Goal: Transaction & Acquisition: Book appointment/travel/reservation

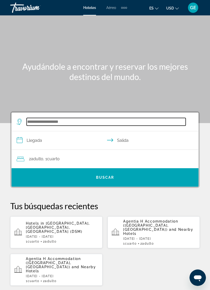
click at [54, 120] on input "Search hotel destination" at bounding box center [106, 122] width 159 height 8
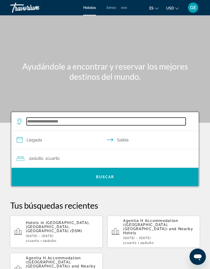
click at [51, 119] on input "Search hotel destination" at bounding box center [106, 122] width 159 height 8
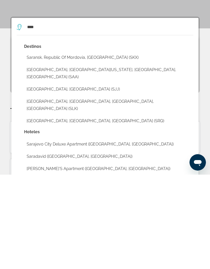
click at [59, 211] on button "[GEOGRAPHIC_DATA], [GEOGRAPHIC_DATA], [GEOGRAPHIC_DATA] (SRQ)" at bounding box center [108, 216] width 169 height 10
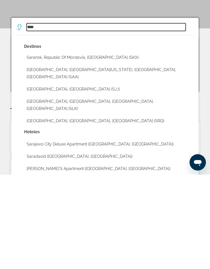
type input "**********"
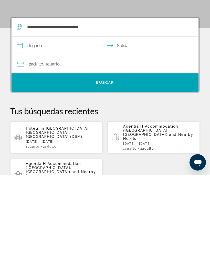
click at [53, 131] on input "**********" at bounding box center [106, 141] width 189 height 20
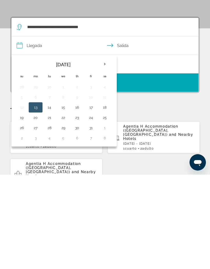
scroll to position [94, 0]
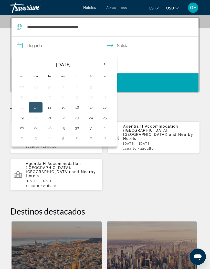
click at [104, 66] on th "Next month" at bounding box center [105, 64] width 14 height 11
click at [104, 63] on th "Next month" at bounding box center [105, 64] width 14 height 11
click at [103, 62] on th "Next month" at bounding box center [105, 64] width 14 height 11
click at [107, 65] on th "Next month" at bounding box center [105, 64] width 14 height 11
click at [102, 62] on th "Next month" at bounding box center [105, 64] width 14 height 11
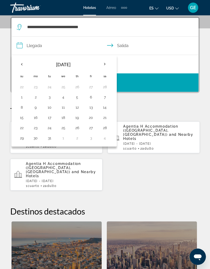
click at [104, 67] on th "Next month" at bounding box center [105, 64] width 14 height 11
click at [91, 117] on button "24" at bounding box center [91, 117] width 8 height 7
click at [62, 127] on button "29" at bounding box center [63, 127] width 8 height 7
type input "**********"
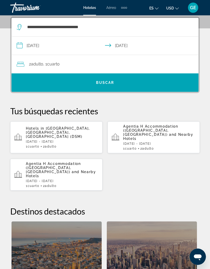
click at [71, 65] on div "2 Adulto Adulto , 1 Cuarto habitaciones" at bounding box center [108, 64] width 182 height 7
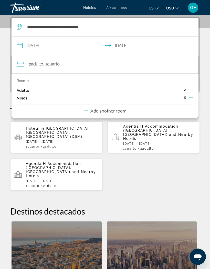
click at [190, 88] on icon "Increment adults" at bounding box center [191, 90] width 5 height 6
click at [191, 87] on icon "Increment adults" at bounding box center [191, 90] width 5 height 6
click at [133, 172] on div "Hotels in [GEOGRAPHIC_DATA], [GEOGRAPHIC_DATA], [GEOGRAPHIC_DATA] (DSM) [DATE] …" at bounding box center [104, 156] width 189 height 70
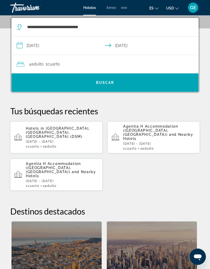
click at [108, 83] on span "Buscar" at bounding box center [105, 83] width 18 height 4
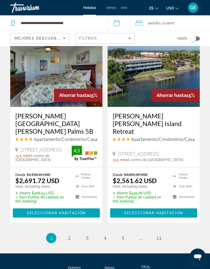
scroll to position [1070, 0]
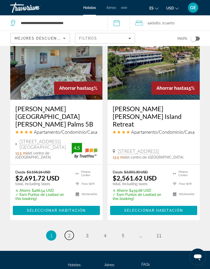
click at [70, 233] on span "2" at bounding box center [69, 236] width 3 height 6
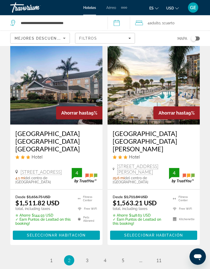
scroll to position [1078, 0]
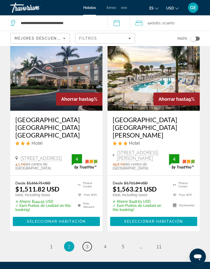
click at [88, 244] on span "3" at bounding box center [87, 247] width 3 height 6
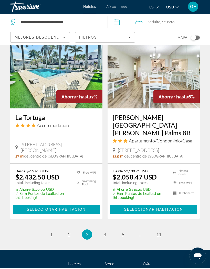
scroll to position [1069, 0]
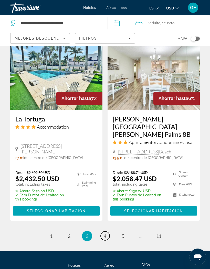
click at [106, 234] on span "4" at bounding box center [105, 237] width 3 height 6
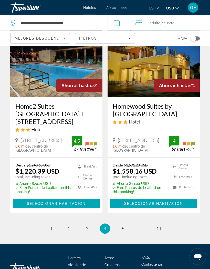
scroll to position [1061, 0]
click at [122, 224] on link "page 5" at bounding box center [123, 228] width 9 height 9
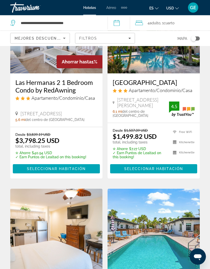
scroll to position [658, 0]
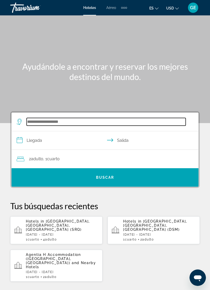
click at [71, 118] on input "Search hotel destination" at bounding box center [106, 122] width 159 height 8
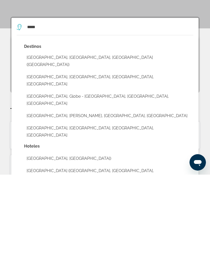
click at [65, 147] on button "Miami, FL, United States (MIA)" at bounding box center [108, 155] width 169 height 17
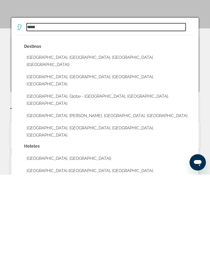
type input "**********"
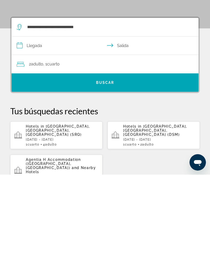
click at [32, 131] on input "**********" at bounding box center [106, 141] width 189 height 20
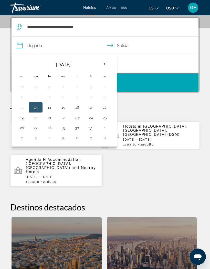
click at [102, 64] on th "Next month" at bounding box center [105, 64] width 14 height 11
click at [102, 62] on th "Next month" at bounding box center [105, 64] width 14 height 11
click at [103, 63] on th "Next month" at bounding box center [105, 64] width 14 height 11
click at [101, 67] on th "Next month" at bounding box center [105, 64] width 14 height 11
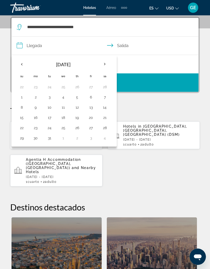
click at [100, 62] on th "Next month" at bounding box center [105, 64] width 14 height 11
click at [50, 127] on button "28" at bounding box center [49, 127] width 8 height 7
click at [22, 139] on button "3" at bounding box center [22, 138] width 8 height 7
type input "**********"
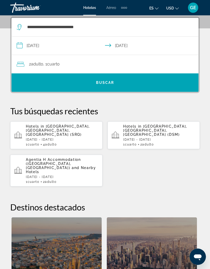
click at [49, 63] on span "Cuarto" at bounding box center [53, 64] width 13 height 5
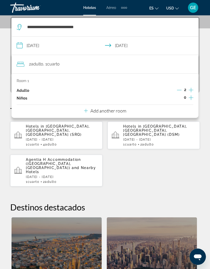
click at [191, 88] on icon "Increment adults" at bounding box center [191, 90] width 5 height 5
click at [190, 90] on icon "Increment adults" at bounding box center [191, 90] width 5 height 6
click at [178, 88] on icon "Decrement adults" at bounding box center [179, 90] width 5 height 5
click at [179, 90] on icon "Decrement adults" at bounding box center [179, 90] width 5 height 5
click at [117, 109] on p "Add another room" at bounding box center [108, 111] width 36 height 6
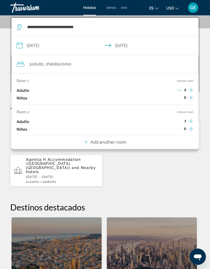
click at [193, 119] on icon "Increment adults" at bounding box center [191, 121] width 5 height 6
click at [137, 170] on div "Hotels in Sarasota, FL, United States (SRQ) Fri, 24 Apr - Wed, 29 Apr 1 Cuarto …" at bounding box center [104, 154] width 189 height 66
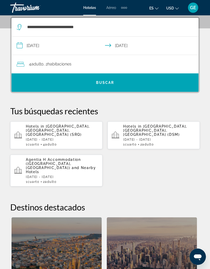
click at [110, 85] on span "Search" at bounding box center [105, 83] width 187 height 12
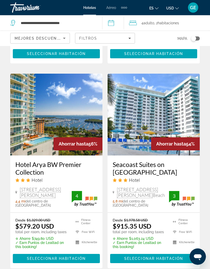
scroll to position [608, 0]
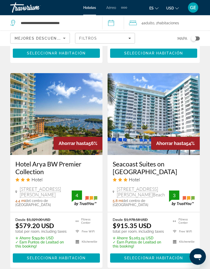
click at [29, 106] on img "Main content" at bounding box center [56, 114] width 92 height 82
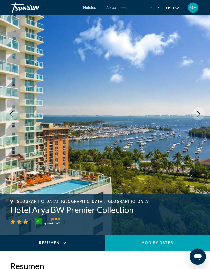
scroll to position [23, 0]
click at [193, 112] on button "Next image" at bounding box center [198, 114] width 13 height 13
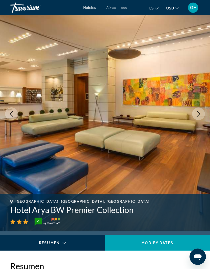
click at [196, 114] on icon "Next image" at bounding box center [198, 114] width 6 height 6
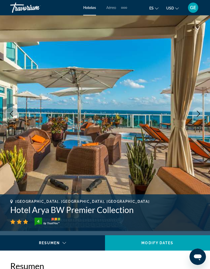
click at [204, 114] on button "Next image" at bounding box center [198, 114] width 13 height 13
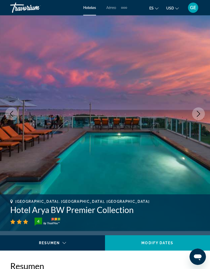
click at [202, 117] on button "Next image" at bounding box center [198, 114] width 13 height 13
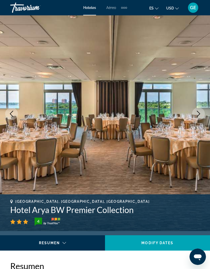
click at [204, 111] on button "Next image" at bounding box center [198, 114] width 13 height 13
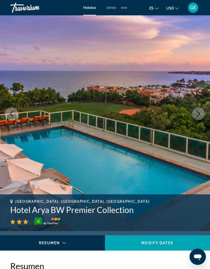
click at [201, 115] on icon "Next image" at bounding box center [198, 114] width 6 height 6
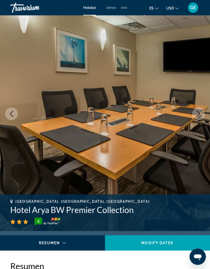
click at [201, 116] on icon "Next image" at bounding box center [198, 114] width 6 height 6
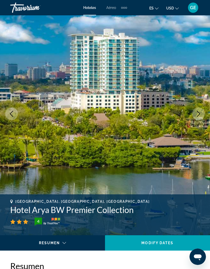
click at [199, 114] on icon "Next image" at bounding box center [198, 114] width 6 height 6
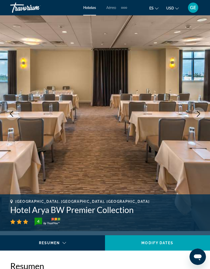
click at [199, 116] on icon "Next image" at bounding box center [198, 114] width 6 height 6
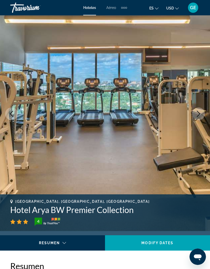
click at [198, 112] on icon "Next image" at bounding box center [198, 114] width 6 height 6
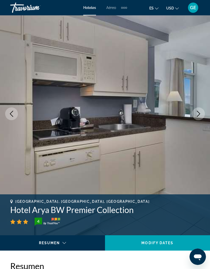
click at [195, 113] on icon "Next image" at bounding box center [198, 114] width 6 height 6
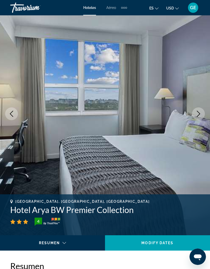
click at [198, 117] on button "Next image" at bounding box center [198, 114] width 13 height 13
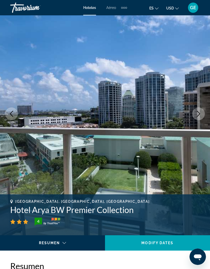
click at [196, 111] on button "Next image" at bounding box center [198, 114] width 13 height 13
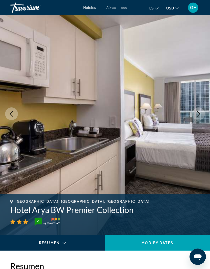
click at [199, 117] on icon "Next image" at bounding box center [198, 114] width 6 height 6
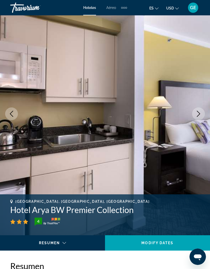
click at [198, 116] on icon "Next image" at bounding box center [198, 114] width 3 height 6
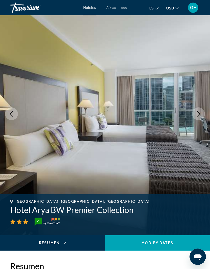
click at [197, 117] on icon "Next image" at bounding box center [198, 114] width 6 height 6
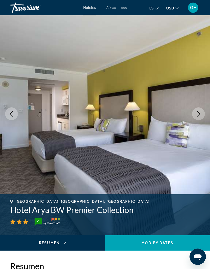
click at [198, 120] on button "Next image" at bounding box center [198, 114] width 13 height 13
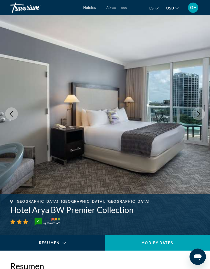
click at [198, 113] on icon "Next image" at bounding box center [198, 114] width 6 height 6
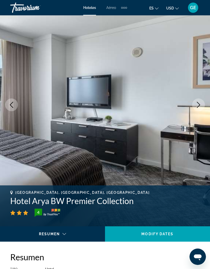
scroll to position [0, 0]
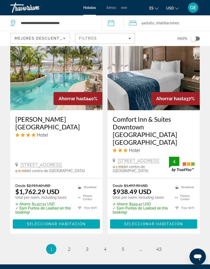
scroll to position [1078, 0]
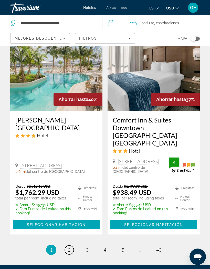
click at [73, 246] on link "page 2" at bounding box center [69, 250] width 9 height 9
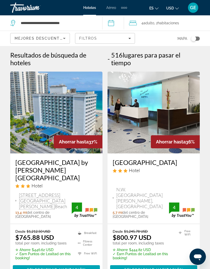
click at [107, 39] on div "Filtros" at bounding box center [104, 38] width 51 height 4
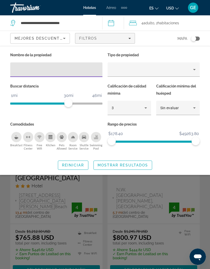
click at [32, 68] on input "Hotel Filters" at bounding box center [56, 70] width 84 height 6
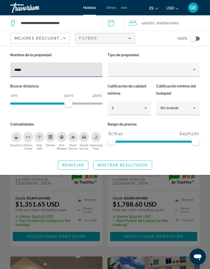
click at [129, 72] on div "Property type" at bounding box center [152, 70] width 81 height 6
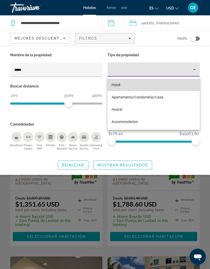
click at [125, 88] on mat-option "Hotel" at bounding box center [154, 85] width 92 height 12
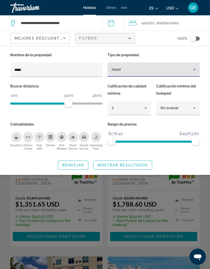
click at [25, 71] on input "*****" at bounding box center [56, 70] width 84 height 6
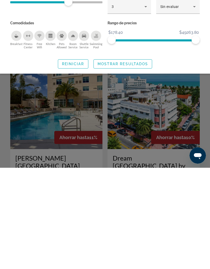
scroll to position [96, 0]
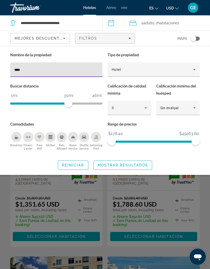
type input "*****"
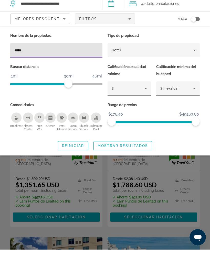
click at [132, 163] on span "Mostrar resultados" at bounding box center [123, 165] width 51 height 4
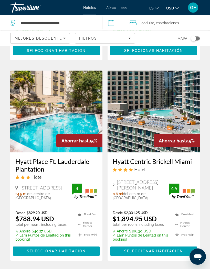
scroll to position [396, 0]
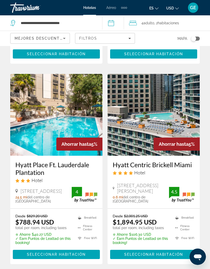
click at [154, 117] on img "Main content" at bounding box center [154, 115] width 92 height 82
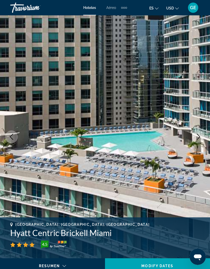
click at [196, 137] on icon "Next image" at bounding box center [198, 137] width 6 height 6
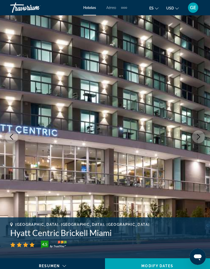
click at [198, 139] on icon "Next image" at bounding box center [198, 137] width 6 height 6
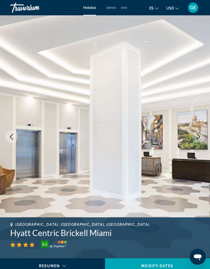
click at [197, 140] on icon "Next image" at bounding box center [198, 137] width 3 height 6
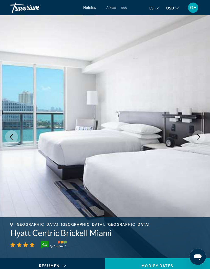
click at [195, 137] on button "Next image" at bounding box center [198, 137] width 13 height 13
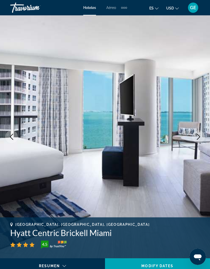
click at [194, 137] on button "Next image" at bounding box center [198, 137] width 13 height 13
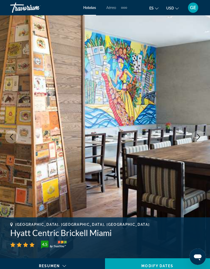
click at [198, 139] on icon "Next image" at bounding box center [198, 137] width 6 height 6
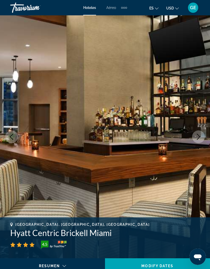
click at [195, 139] on button "Next image" at bounding box center [198, 137] width 13 height 13
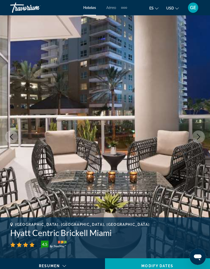
click at [196, 141] on button "Next image" at bounding box center [198, 137] width 13 height 13
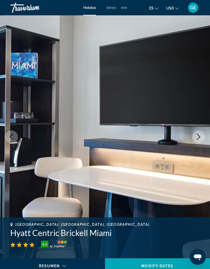
click at [201, 140] on icon "Next image" at bounding box center [198, 137] width 6 height 6
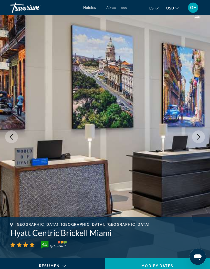
click at [200, 139] on icon "Next image" at bounding box center [198, 137] width 6 height 6
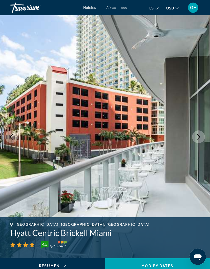
click at [196, 140] on icon "Next image" at bounding box center [198, 137] width 6 height 6
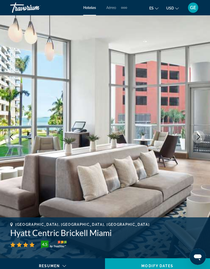
click at [198, 140] on icon "Next image" at bounding box center [198, 137] width 6 height 6
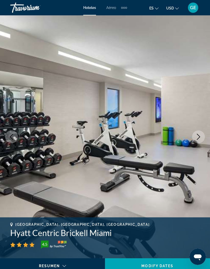
click at [200, 139] on icon "Next image" at bounding box center [198, 137] width 6 height 6
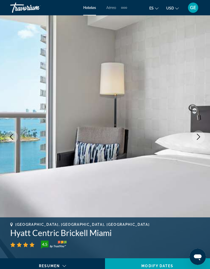
click at [198, 137] on icon "Next image" at bounding box center [198, 137] width 6 height 6
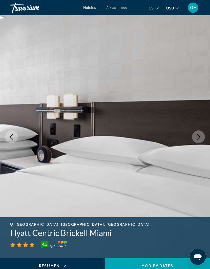
click at [200, 138] on icon "Next image" at bounding box center [198, 137] width 6 height 6
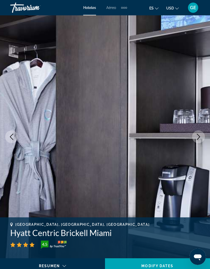
click at [193, 140] on img "Main content" at bounding box center [105, 136] width 210 height 243
click at [202, 139] on button "Next image" at bounding box center [198, 137] width 13 height 13
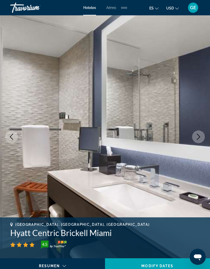
click at [195, 140] on button "Next image" at bounding box center [198, 137] width 13 height 13
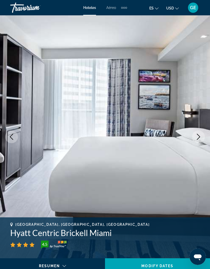
click at [198, 135] on icon "Next image" at bounding box center [198, 137] width 3 height 6
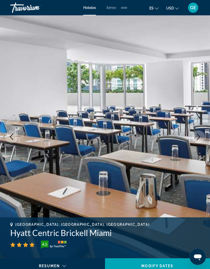
click at [195, 138] on icon "Next image" at bounding box center [198, 137] width 6 height 6
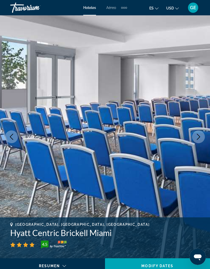
click at [195, 140] on icon "Next image" at bounding box center [198, 137] width 6 height 6
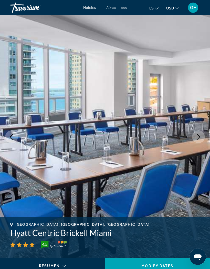
click at [197, 138] on icon "Next image" at bounding box center [198, 137] width 6 height 6
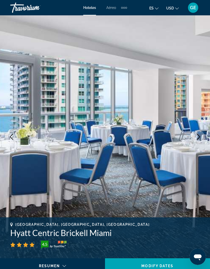
click at [196, 136] on icon "Next image" at bounding box center [198, 137] width 6 height 6
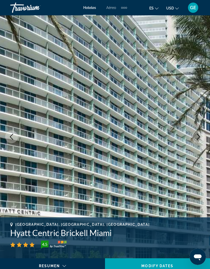
click at [197, 137] on icon "Next image" at bounding box center [198, 137] width 6 height 6
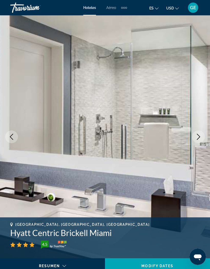
click at [201, 140] on icon "Next image" at bounding box center [198, 137] width 6 height 6
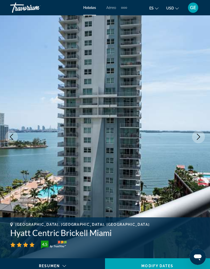
click at [198, 137] on icon "Next image" at bounding box center [198, 137] width 6 height 6
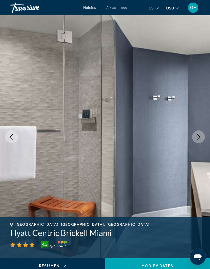
click at [198, 140] on icon "Next image" at bounding box center [198, 137] width 6 height 6
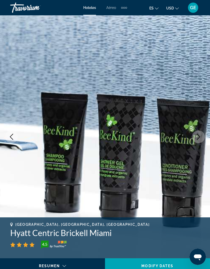
click at [197, 139] on icon "Next image" at bounding box center [198, 137] width 6 height 6
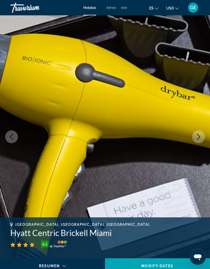
click at [202, 135] on button "Next image" at bounding box center [198, 137] width 13 height 13
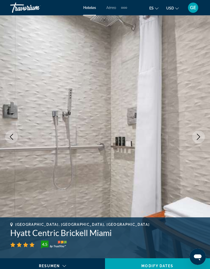
click at [199, 137] on icon "Next image" at bounding box center [198, 137] width 6 height 6
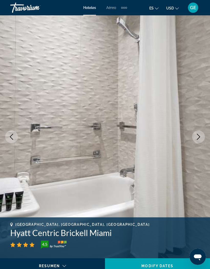
click at [199, 138] on icon "Next image" at bounding box center [198, 137] width 6 height 6
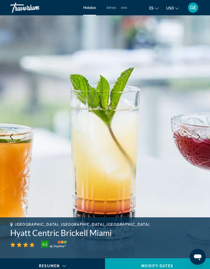
click at [202, 138] on button "Next image" at bounding box center [198, 137] width 13 height 13
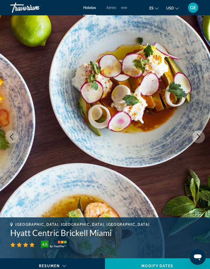
click at [198, 137] on icon "Next image" at bounding box center [198, 137] width 6 height 6
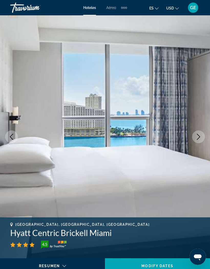
click at [197, 137] on icon "Next image" at bounding box center [198, 137] width 6 height 6
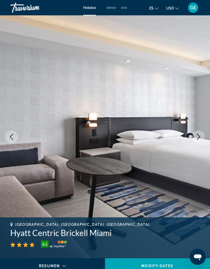
click at [194, 138] on button "Next image" at bounding box center [198, 137] width 13 height 13
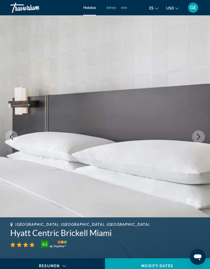
click at [197, 137] on icon "Next image" at bounding box center [198, 137] width 6 height 6
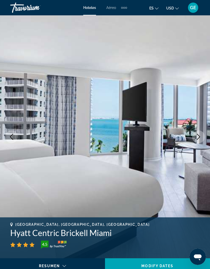
click at [197, 139] on icon "Next image" at bounding box center [198, 137] width 6 height 6
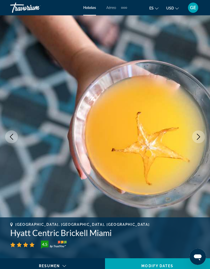
click at [199, 138] on icon "Next image" at bounding box center [198, 137] width 3 height 6
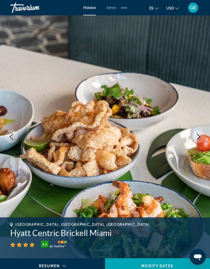
click at [200, 139] on icon "Next image" at bounding box center [198, 137] width 6 height 6
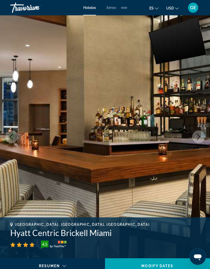
click at [197, 139] on icon "Next image" at bounding box center [198, 137] width 6 height 6
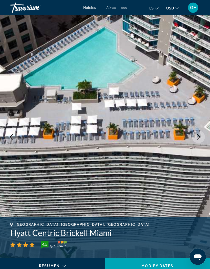
click at [199, 98] on img "Main content" at bounding box center [105, 136] width 210 height 243
click at [195, 136] on icon "Next image" at bounding box center [198, 137] width 6 height 6
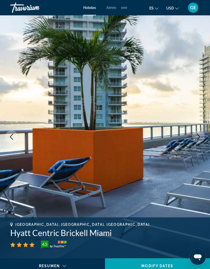
click at [195, 137] on icon "Next image" at bounding box center [198, 137] width 6 height 6
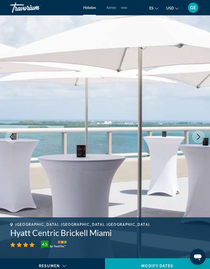
click at [195, 137] on button "Next image" at bounding box center [198, 137] width 13 height 13
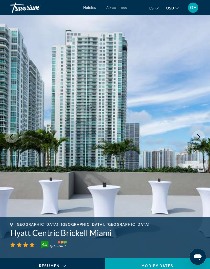
click at [197, 137] on icon "Next image" at bounding box center [198, 137] width 6 height 6
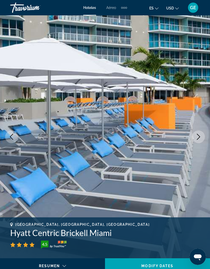
click at [195, 139] on button "Next image" at bounding box center [198, 137] width 13 height 13
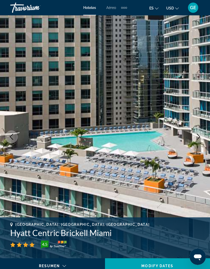
click at [196, 138] on icon "Next image" at bounding box center [198, 137] width 6 height 6
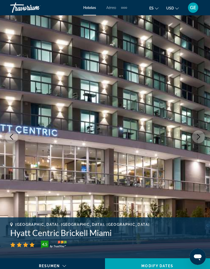
click at [202, 140] on button "Next image" at bounding box center [198, 137] width 13 height 13
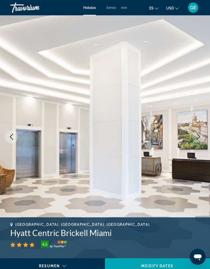
click at [194, 137] on button "Next image" at bounding box center [198, 137] width 13 height 13
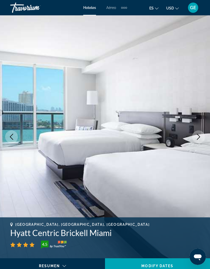
click at [199, 140] on icon "Next image" at bounding box center [198, 137] width 6 height 6
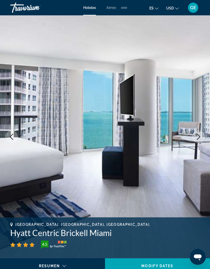
click at [198, 137] on icon "Next image" at bounding box center [198, 137] width 6 height 6
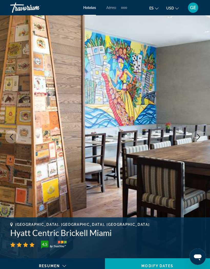
click at [193, 138] on button "Next image" at bounding box center [198, 137] width 13 height 13
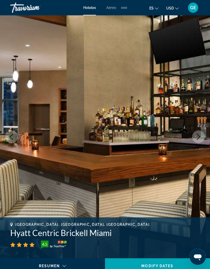
click at [196, 137] on icon "Next image" at bounding box center [198, 137] width 6 height 6
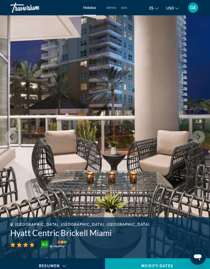
click at [196, 141] on button "Next image" at bounding box center [198, 137] width 13 height 13
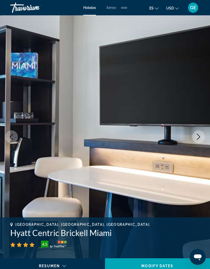
click at [196, 137] on icon "Next image" at bounding box center [198, 137] width 6 height 6
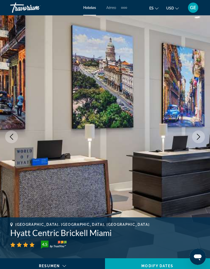
click at [196, 137] on icon "Next image" at bounding box center [198, 137] width 6 height 6
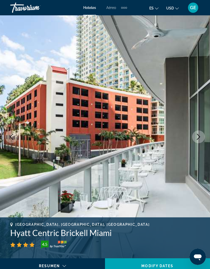
click at [193, 141] on img "Main content" at bounding box center [105, 136] width 210 height 243
click at [199, 139] on icon "Next image" at bounding box center [198, 137] width 6 height 6
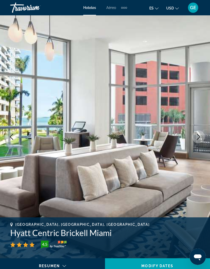
click at [194, 139] on button "Next image" at bounding box center [198, 137] width 13 height 13
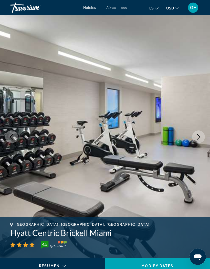
click at [194, 139] on button "Next image" at bounding box center [198, 137] width 13 height 13
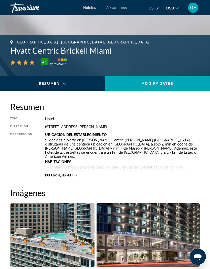
scroll to position [215, 0]
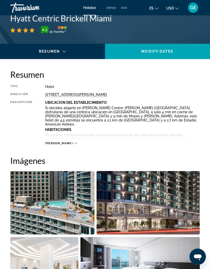
click at [167, 49] on span "Main content" at bounding box center [157, 51] width 105 height 12
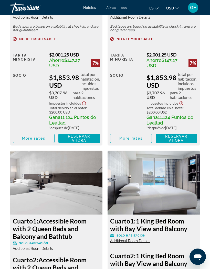
scroll to position [1051, 0]
click at [65, 189] on img "Main content" at bounding box center [56, 183] width 92 height 64
click at [46, 198] on img "Main content" at bounding box center [56, 183] width 92 height 64
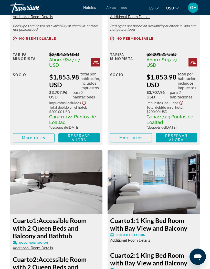
scroll to position [1079, 0]
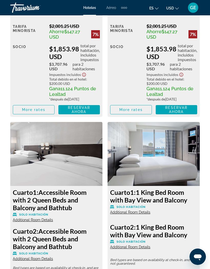
click at [69, 172] on img "Main content" at bounding box center [56, 154] width 92 height 64
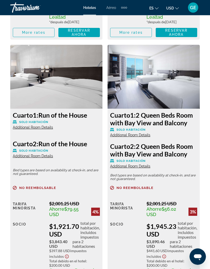
scroll to position [1428, 0]
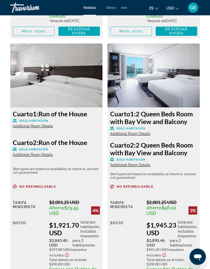
click at [160, 128] on p "Solo habitación" at bounding box center [153, 129] width 87 height 4
click at [166, 121] on h3 "Cuarto 1: 2 Queen Beds Room with Bay View and Balcony" at bounding box center [153, 117] width 87 height 15
click at [139, 139] on div "Cuarto 1: 2 Queen Beds Room with Bay View and Balcony Solo habitación Additiona…" at bounding box center [154, 203] width 92 height 190
click at [141, 134] on span "Additional Room Details" at bounding box center [130, 134] width 40 height 4
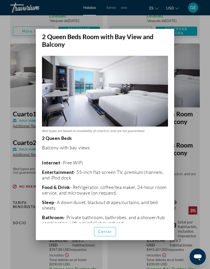
scroll to position [0, 0]
click at [148, 170] on p "Entertainment - 55-inch flat-screen TV, premium channels, and iPod dock" at bounding box center [105, 175] width 126 height 11
click at [76, 144] on p "2 Queen Beds Balcony with bay views Internet - Free WiFi Entertainment - 55-inc…" at bounding box center [105, 223] width 126 height 176
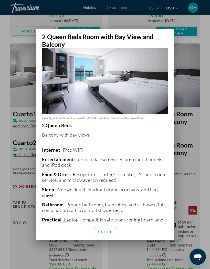
click at [107, 234] on span "Cerrar" at bounding box center [105, 232] width 14 height 4
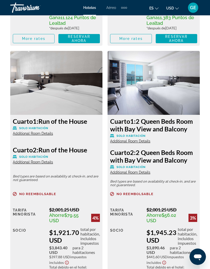
scroll to position [1422, 0]
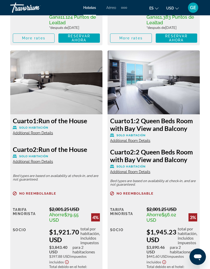
click at [163, 158] on h3 "Cuarto 2: 2 Queen Beds Room with Bay View and Balcony" at bounding box center [153, 155] width 87 height 15
click at [137, 174] on span "Additional Room Details" at bounding box center [130, 172] width 40 height 4
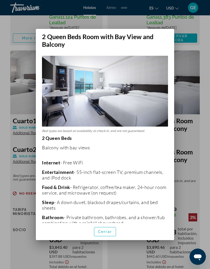
scroll to position [0, 0]
click at [102, 234] on span "Cerrar" at bounding box center [105, 232] width 14 height 4
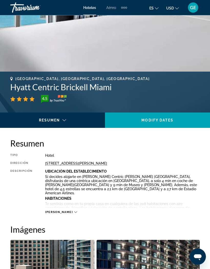
scroll to position [146, 0]
